Goal: Information Seeking & Learning: Understand process/instructions

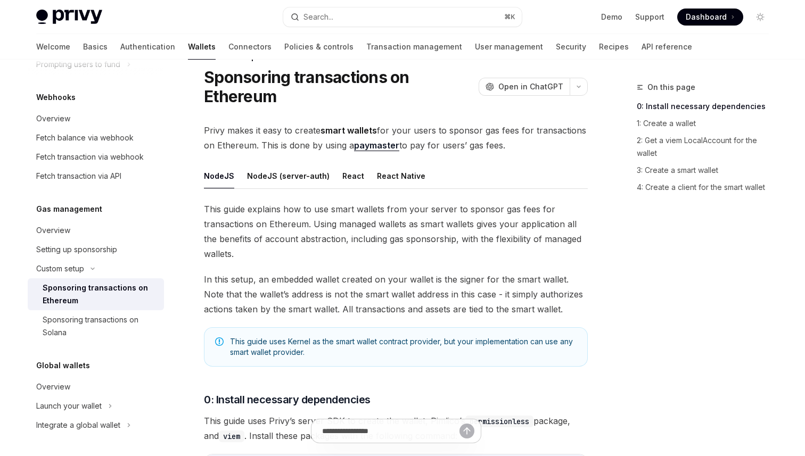
scroll to position [32, 0]
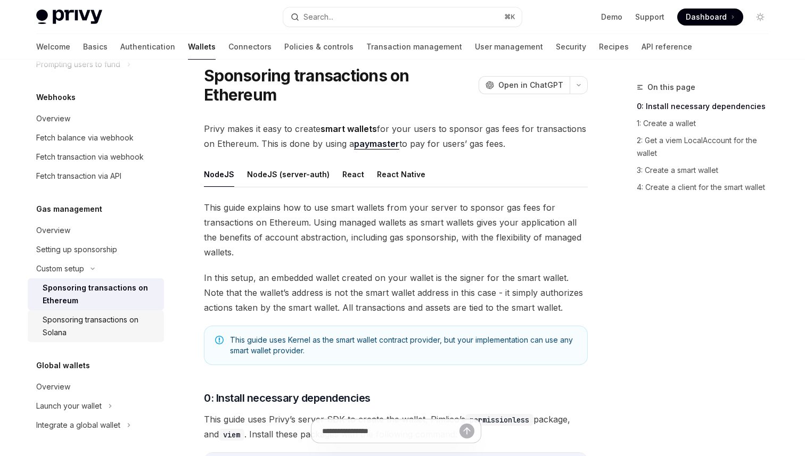
click at [136, 324] on div "Sponsoring transactions on Solana" at bounding box center [100, 326] width 115 height 26
type textarea "*"
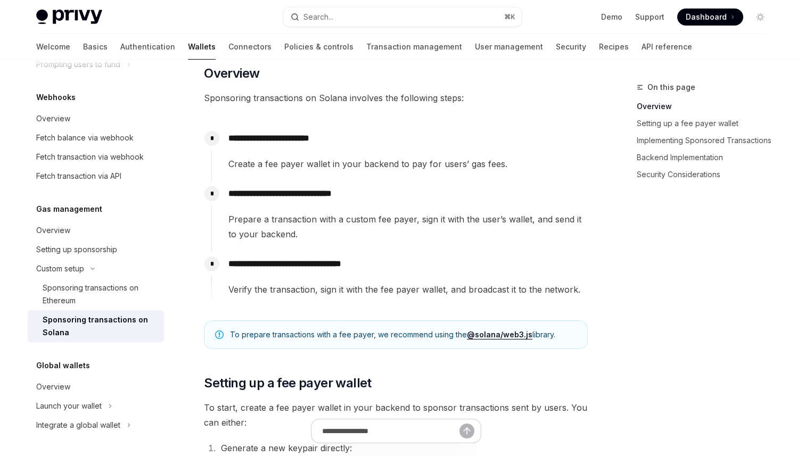
scroll to position [172, 0]
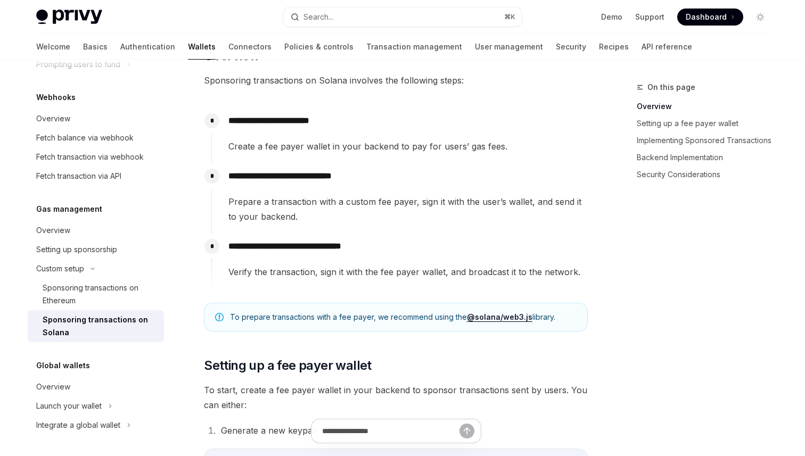
click at [426, 250] on p "**********" at bounding box center [407, 246] width 359 height 15
click at [391, 204] on span "Prepare a transaction with a custom fee payer, sign it with the user’s wallet, …" at bounding box center [407, 209] width 359 height 30
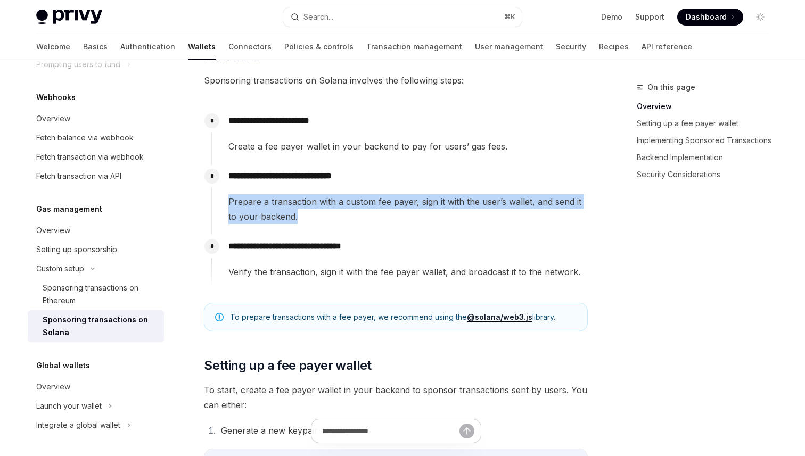
click at [586, 134] on div "**********" at bounding box center [399, 131] width 376 height 45
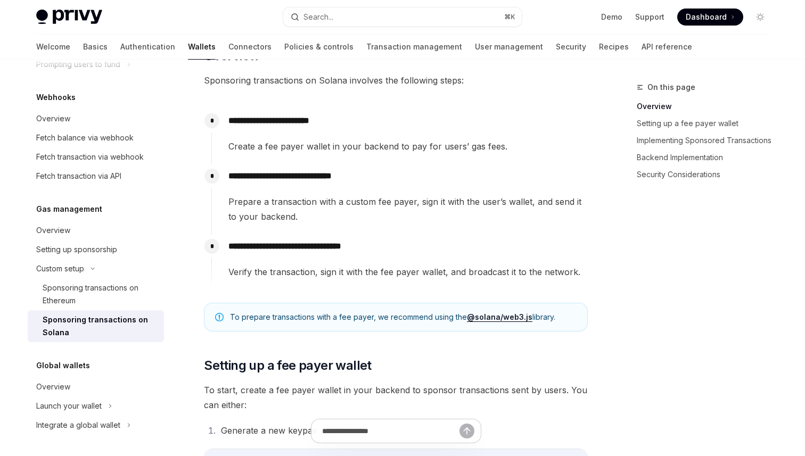
click at [498, 223] on span "Prepare a transaction with a custom fee payer, sign it with the user’s wallet, …" at bounding box center [407, 209] width 359 height 30
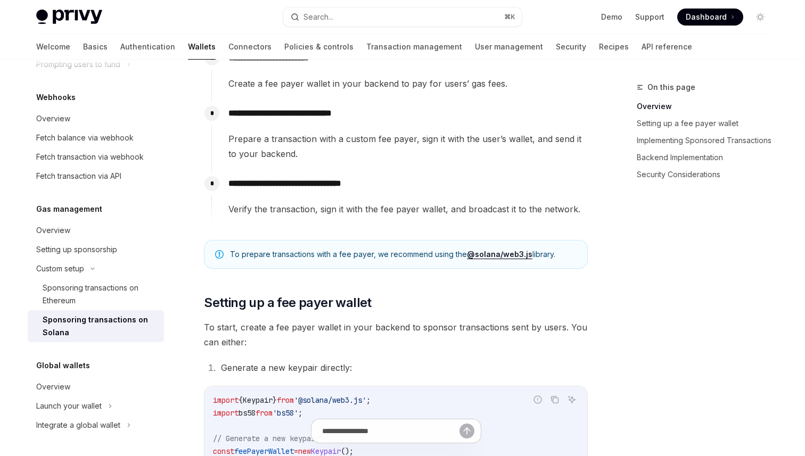
scroll to position [252, 0]
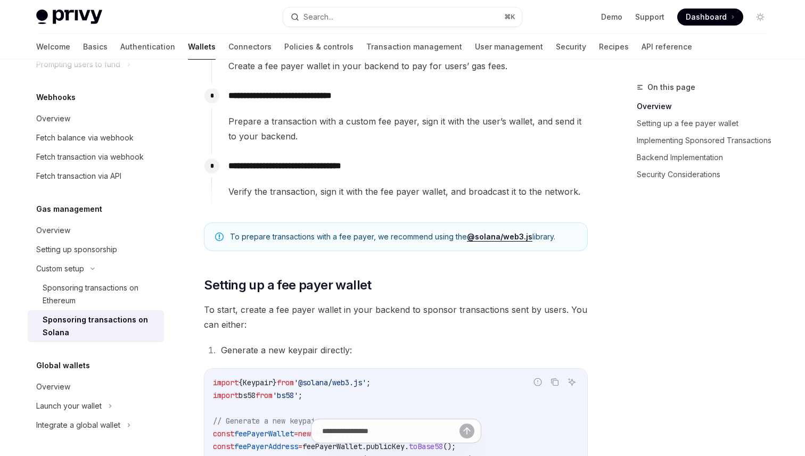
click at [342, 243] on div "To prepare transactions with a fee payer, we recommend using the @solana/web3.j…" at bounding box center [396, 236] width 384 height 29
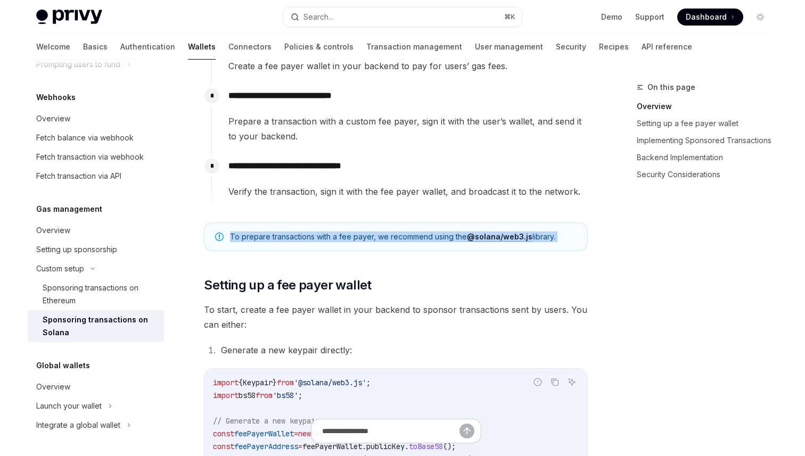
click at [342, 243] on div "To prepare transactions with a fee payer, we recommend using the @solana/web3.j…" at bounding box center [396, 236] width 384 height 29
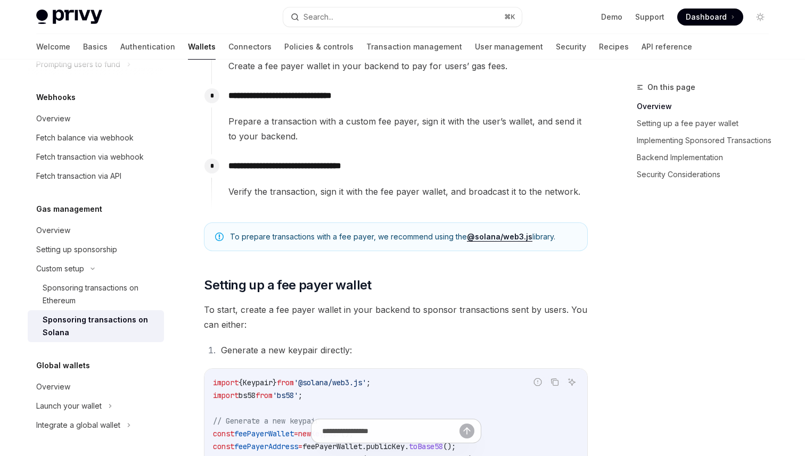
click at [441, 245] on div "To prepare transactions with a fee payer, we recommend using the @solana/web3.j…" at bounding box center [396, 236] width 384 height 29
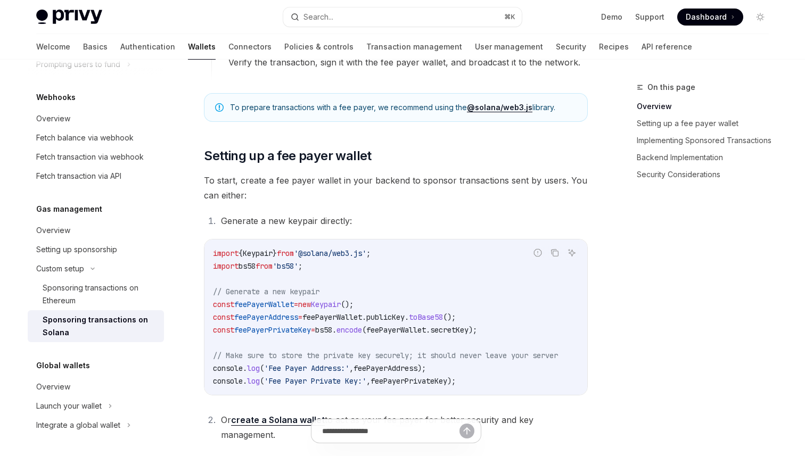
scroll to position [382, 0]
click at [646, 311] on div "On this page Overview Setting up a fee payer wallet Implementing Sponsored Tran…" at bounding box center [696, 268] width 162 height 375
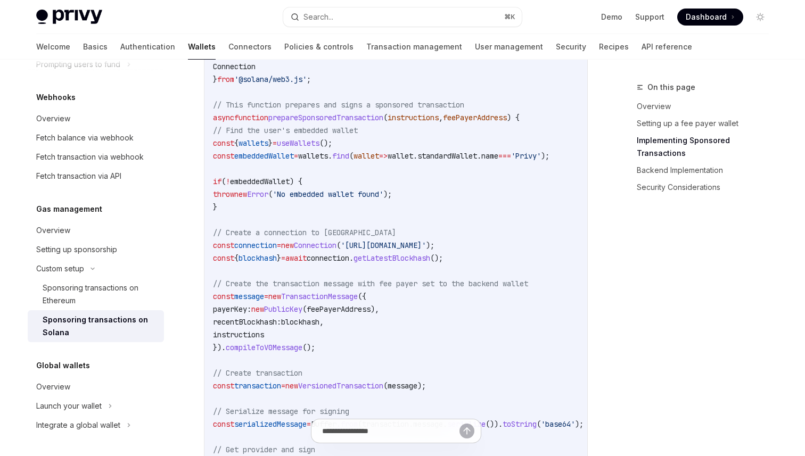
scroll to position [975, 0]
click at [458, 177] on code "import { useWallets } from '@privy-io/react-auth/solana' ; import { Transaction…" at bounding box center [440, 361] width 455 height 728
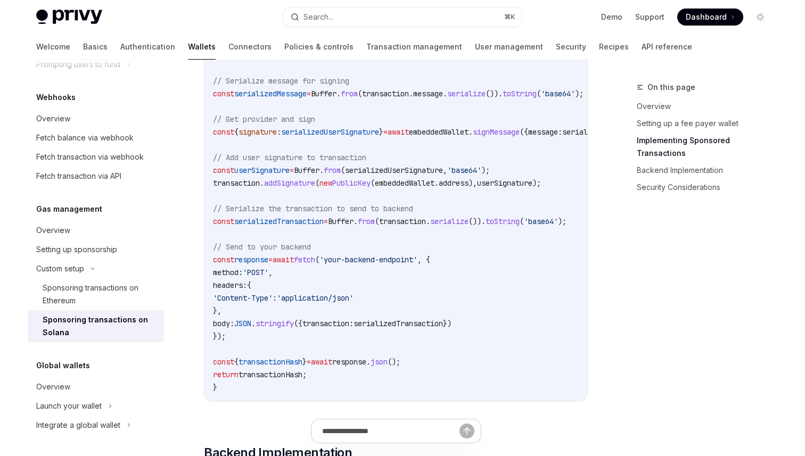
scroll to position [1307, 0]
click at [485, 290] on code "import { useWallets } from '@privy-io/react-auth/solana' ; import { Transaction…" at bounding box center [440, 29] width 455 height 728
click at [493, 231] on code "import { useWallets } from '@privy-io/react-auth/solana' ; import { Transaction…" at bounding box center [440, 29] width 455 height 728
click at [547, 227] on code "import { useWallets } from '@privy-io/react-auth/solana' ; import { Transaction…" at bounding box center [440, 29] width 455 height 728
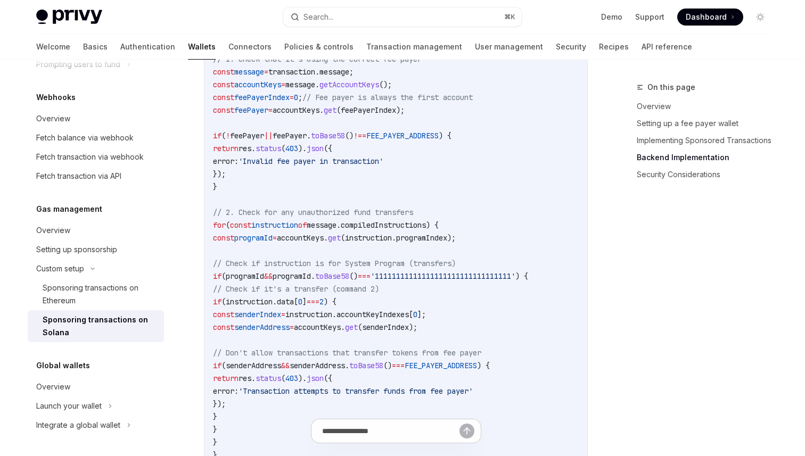
scroll to position [2193, 0]
click at [450, 404] on code "// Backend implementation (Node.js with Express) import express from 'express' …" at bounding box center [423, 206] width 421 height 1149
click at [436, 70] on code "// Backend implementation (Node.js with Express) import express from 'express' …" at bounding box center [423, 206] width 421 height 1149
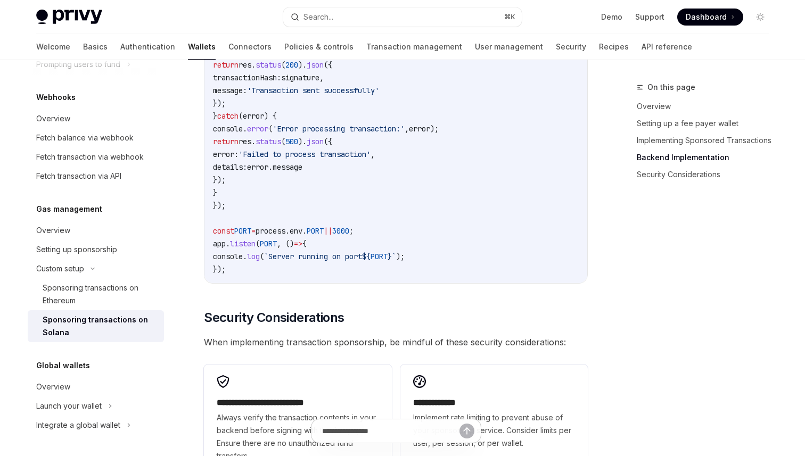
scroll to position [2697, 0]
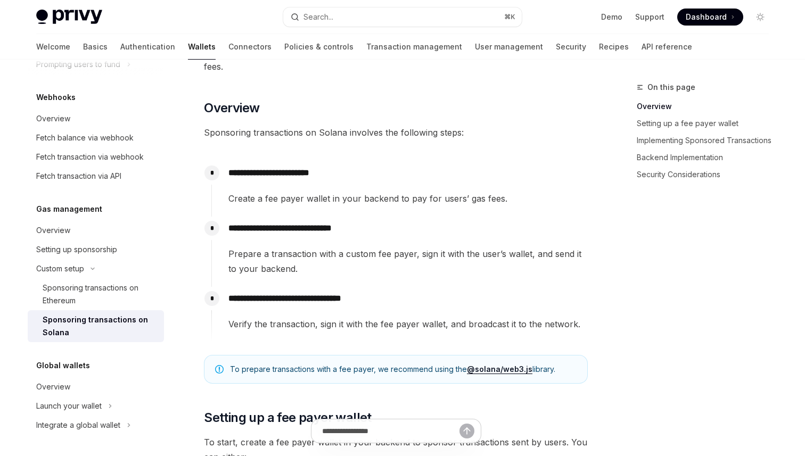
scroll to position [1199, 0]
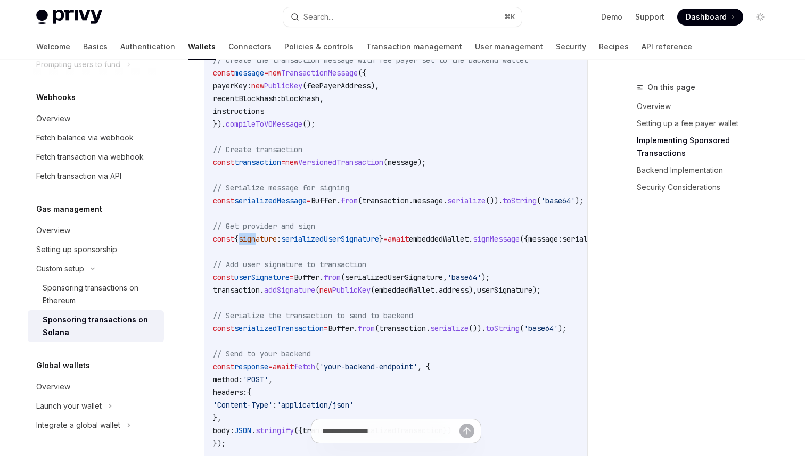
click at [442, 194] on code "import { useWallets } from '@privy-io/react-auth/solana' ; import { Transaction…" at bounding box center [440, 137] width 455 height 728
click at [500, 251] on code "import { useWallets } from '@privy-io/react-auth/solana' ; import { Transaction…" at bounding box center [440, 137] width 455 height 728
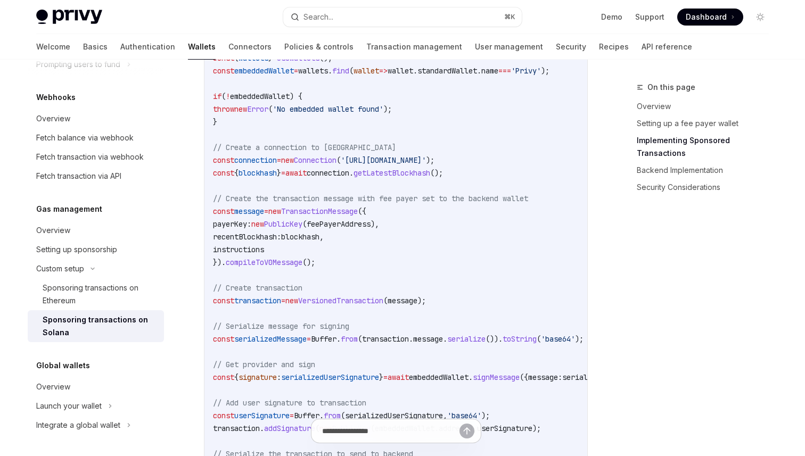
scroll to position [1062, 0]
click at [359, 204] on code "import { useWallets } from '@privy-io/react-auth/solana' ; import { Transaction…" at bounding box center [440, 275] width 455 height 728
click at [443, 334] on span "message" at bounding box center [428, 339] width 30 height 10
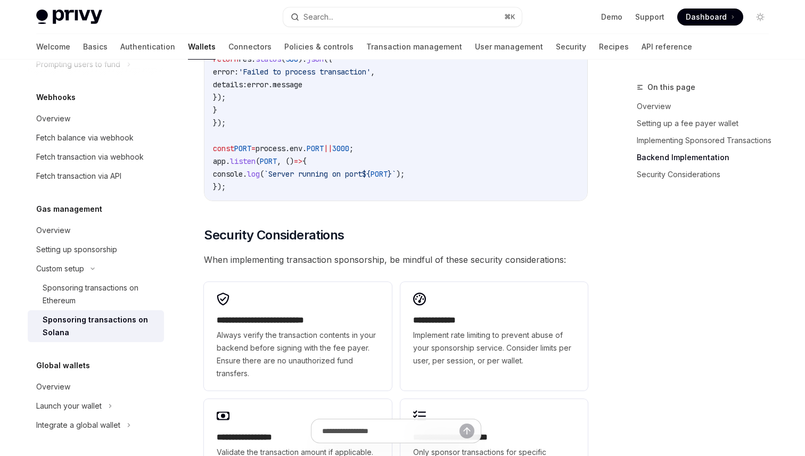
scroll to position [2781, 0]
click at [666, 334] on div "On this page Overview Setting up a fee payer wallet Implementing Sponsored Tran…" at bounding box center [696, 268] width 162 height 375
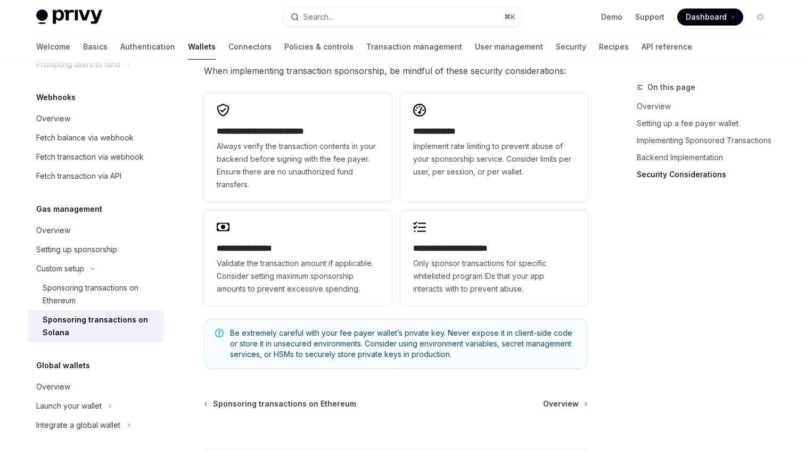
scroll to position [2988, 0]
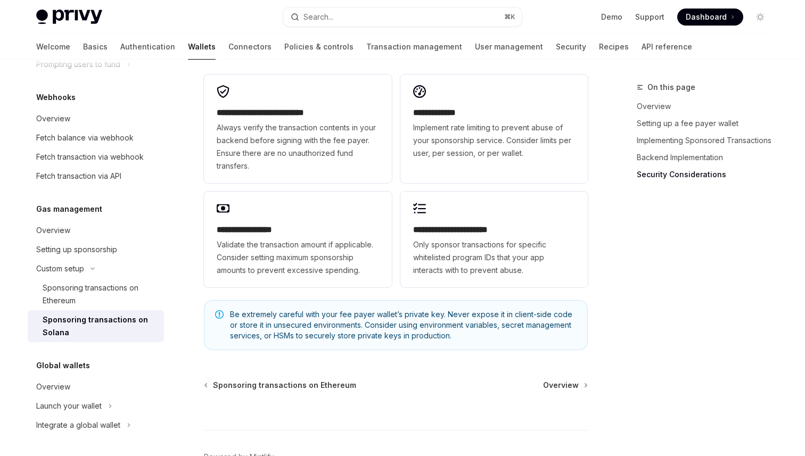
click at [646, 268] on div "On this page Overview Setting up a fee payer wallet Implementing Sponsored Tran…" at bounding box center [696, 268] width 162 height 375
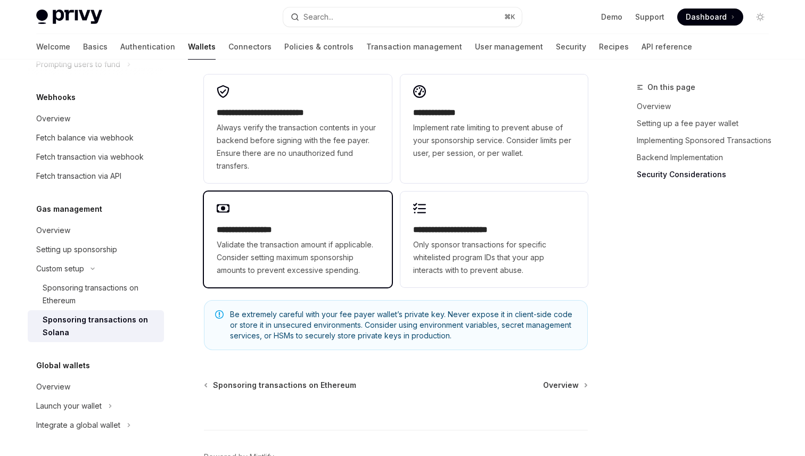
click at [363, 271] on span "Validate the transaction amount if applicable. Consider setting maximum sponsor…" at bounding box center [298, 257] width 162 height 38
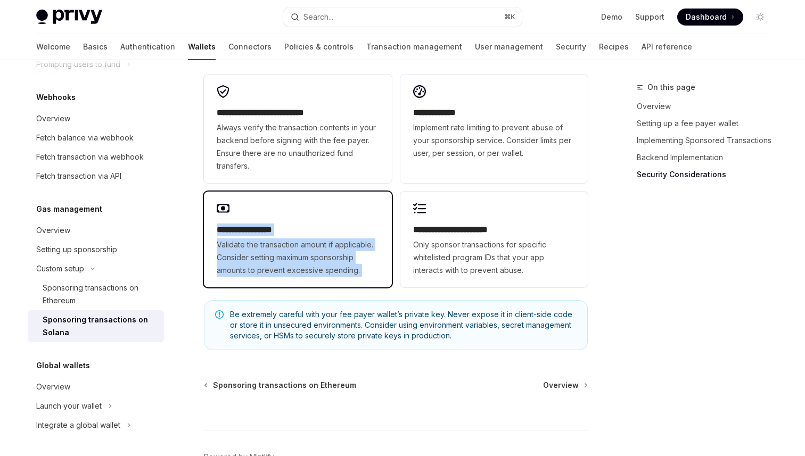
drag, startPoint x: 363, startPoint y: 271, endPoint x: 304, endPoint y: 212, distance: 83.5
click at [304, 212] on div "**********" at bounding box center [297, 240] width 187 height 96
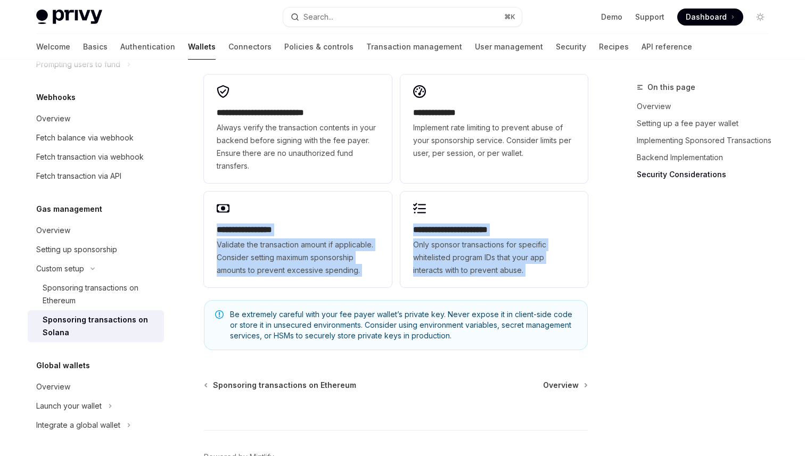
drag, startPoint x: 304, startPoint y: 212, endPoint x: 392, endPoint y: 289, distance: 116.9
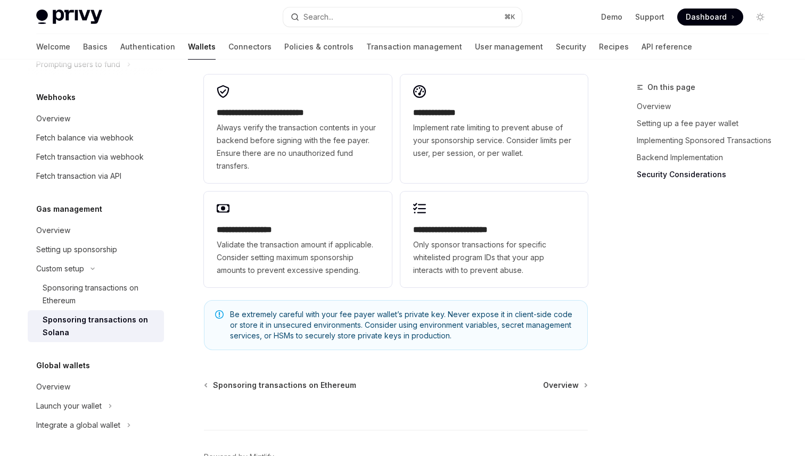
click at [416, 326] on span "Be extremely careful with your fee payer wallet’s private key. Never expose it …" at bounding box center [403, 325] width 346 height 32
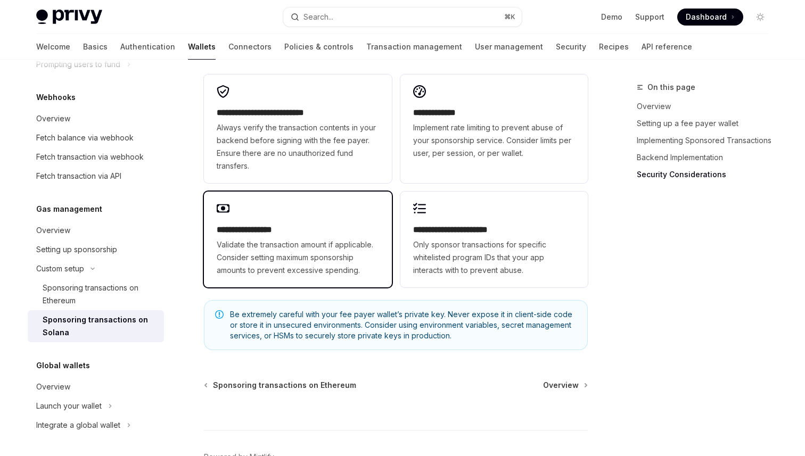
click at [341, 229] on h2 "**********" at bounding box center [298, 229] width 162 height 13
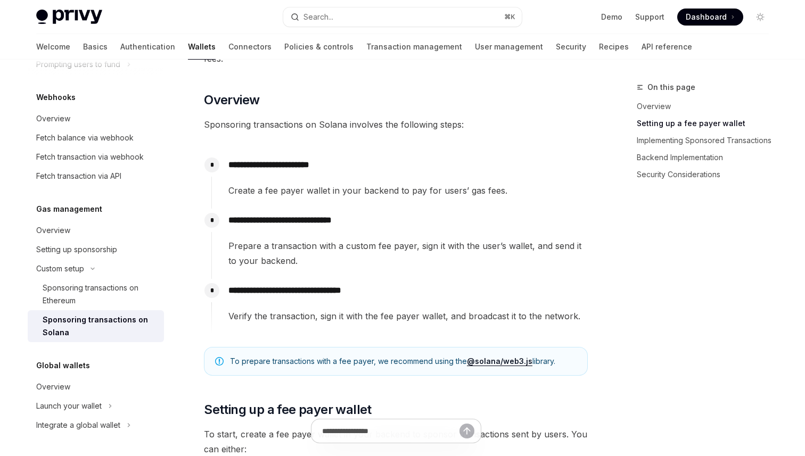
scroll to position [0, 0]
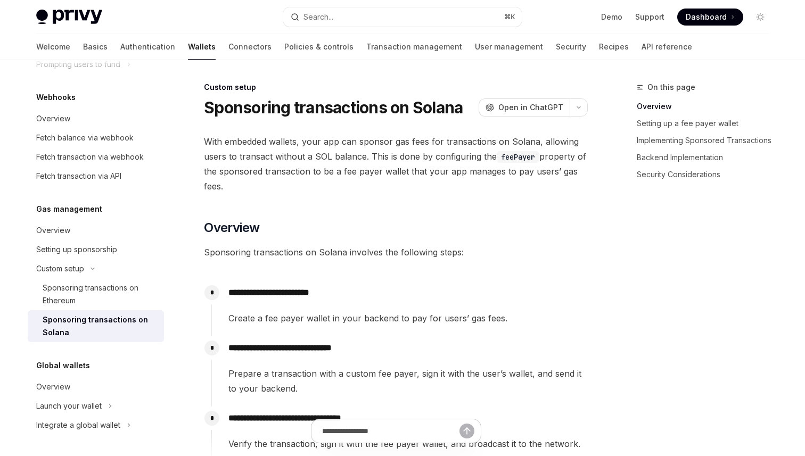
click at [508, 156] on code "feePayer" at bounding box center [517, 157] width 43 height 12
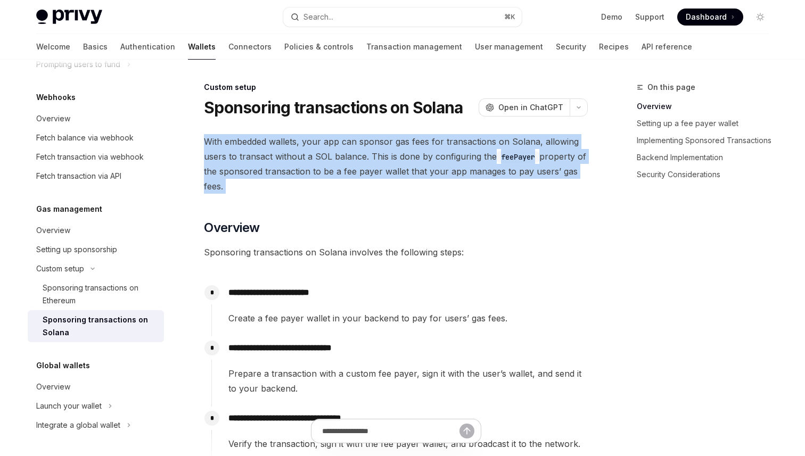
click at [508, 156] on code "feePayer" at bounding box center [517, 157] width 43 height 12
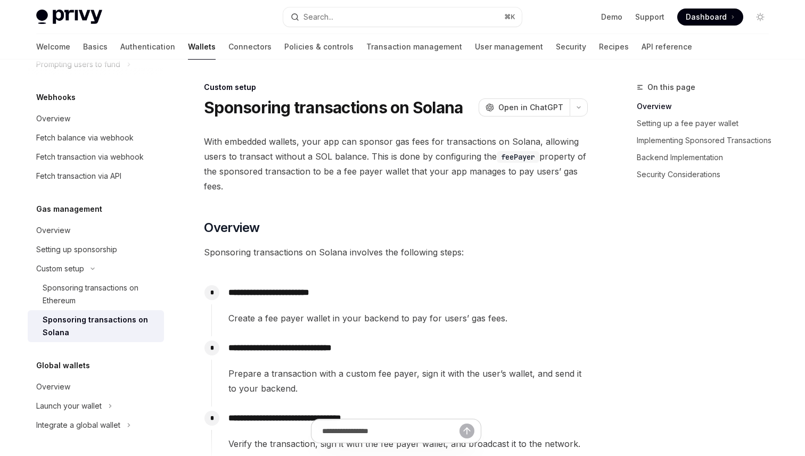
click at [508, 156] on code "feePayer" at bounding box center [517, 157] width 43 height 12
click at [549, 174] on span "With embedded wallets, your app can sponsor gas fees for transactions on Solana…" at bounding box center [396, 164] width 384 height 60
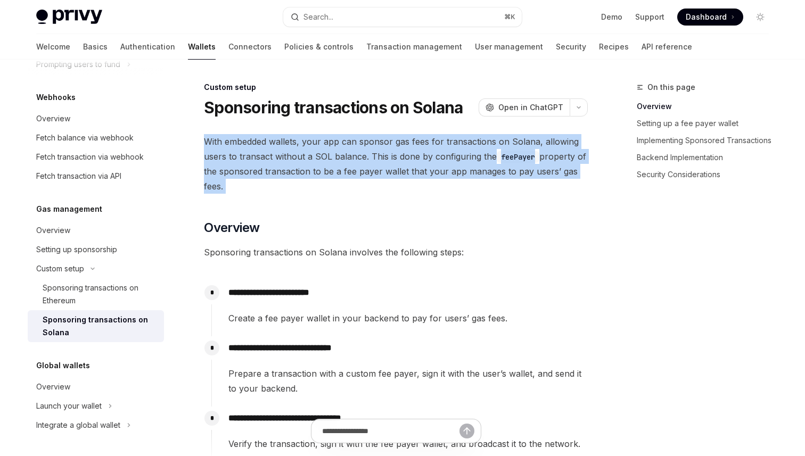
click at [517, 259] on span "Sponsoring transactions on Solana involves the following steps:" at bounding box center [396, 252] width 384 height 15
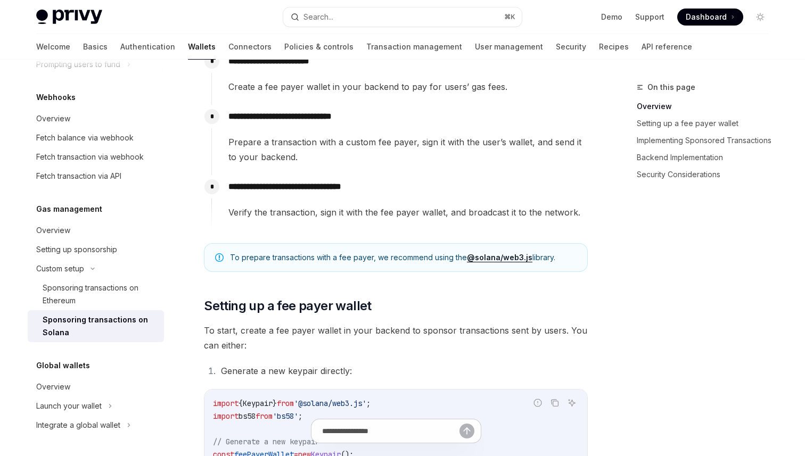
scroll to position [238, 0]
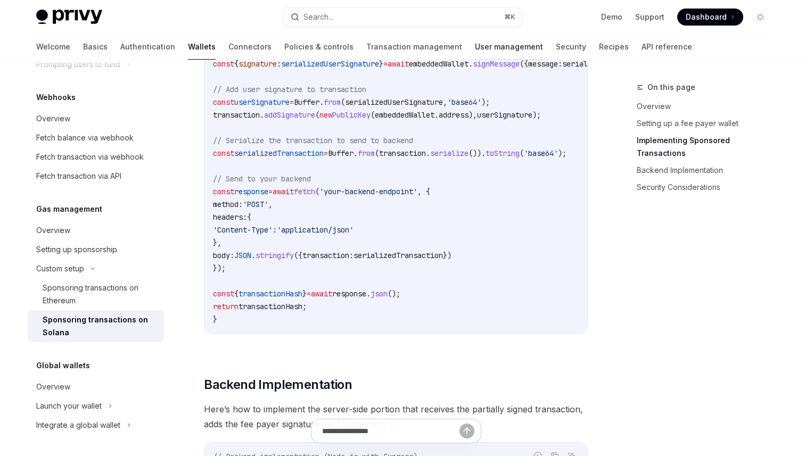
scroll to position [1347, 0]
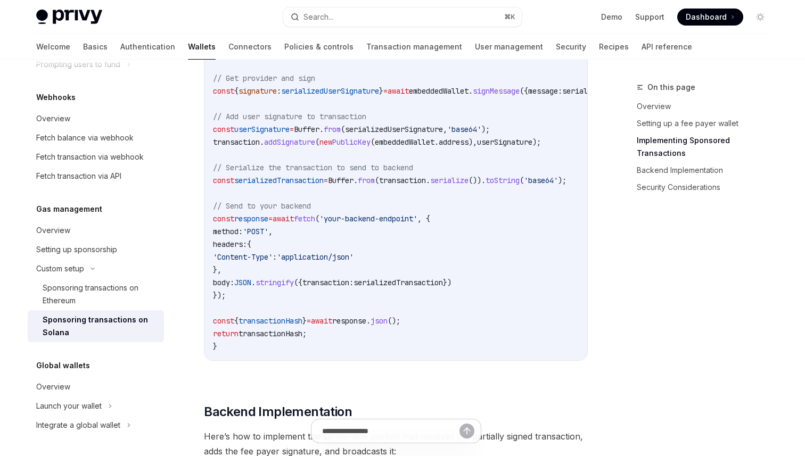
click at [294, 278] on span "stringify" at bounding box center [274, 283] width 38 height 10
click at [353, 278] on span "transaction:" at bounding box center [327, 283] width 51 height 10
copy span "transaction"
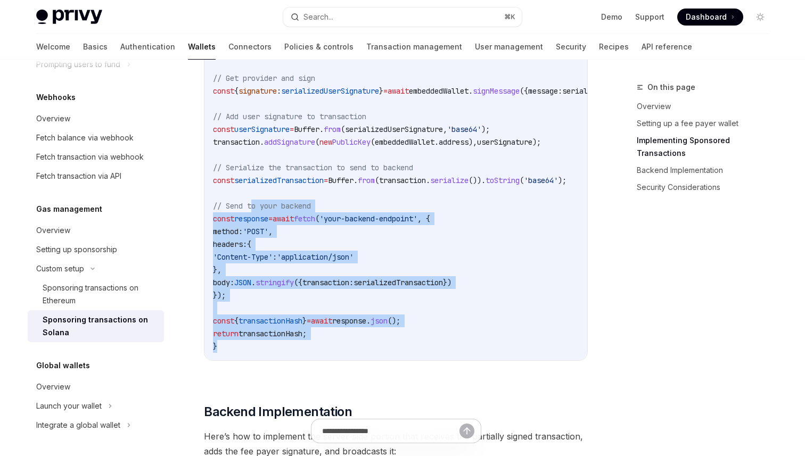
drag, startPoint x: 222, startPoint y: 344, endPoint x: 254, endPoint y: 195, distance: 152.9
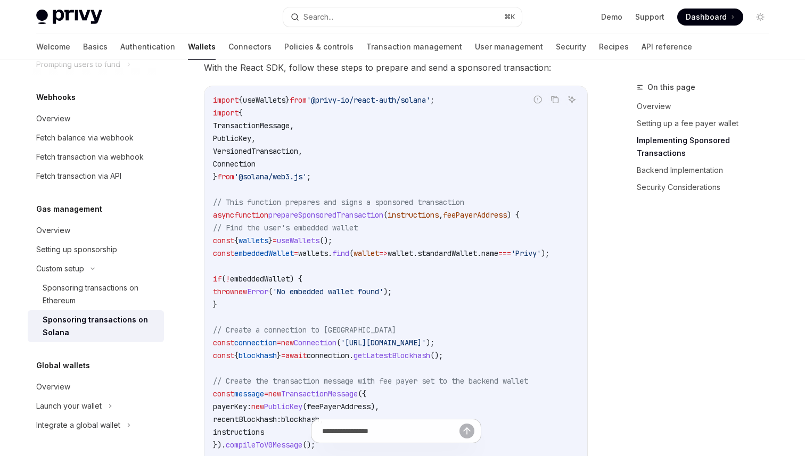
scroll to position [672, 0]
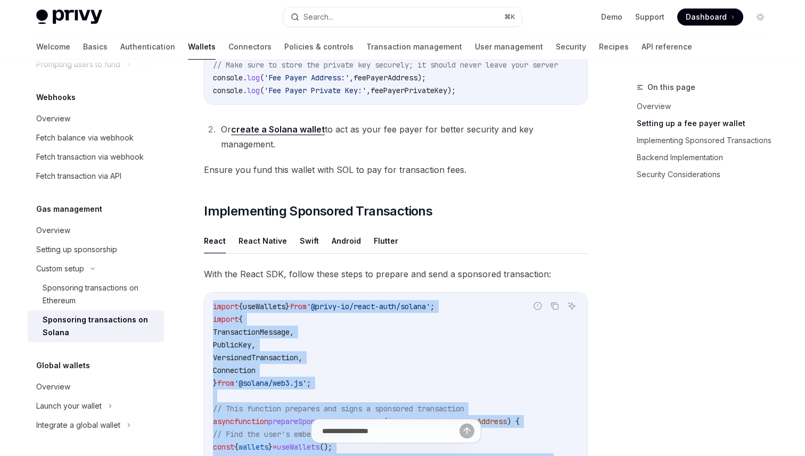
copy code "import { useWallets } from '@privy-io/react-auth/solana' ; import { Transaction…"
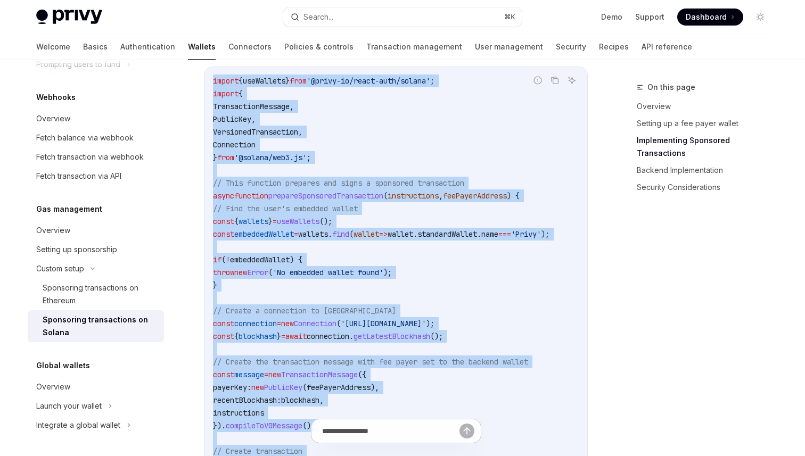
scroll to position [911, 0]
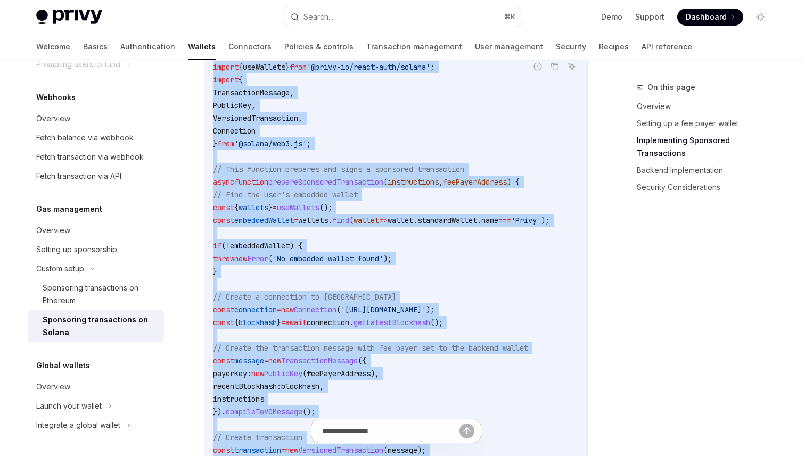
copy code "import { useWallets } from '@privy-io/react-auth/solana' ; import { Transaction…"
click at [489, 150] on code "import { useWallets } from '@privy-io/react-auth/solana' ; import { Transaction…" at bounding box center [440, 425] width 455 height 728
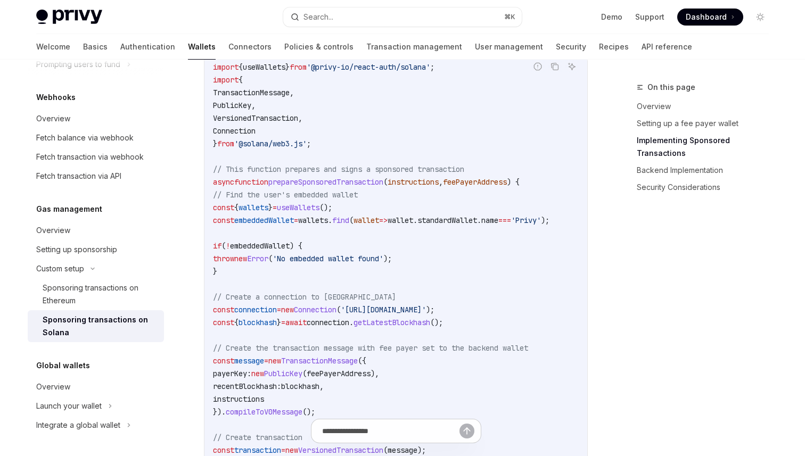
click at [484, 126] on code "import { useWallets } from '@privy-io/react-auth/solana' ; import { Transaction…" at bounding box center [440, 425] width 455 height 728
